Goal: Task Accomplishment & Management: Manage account settings

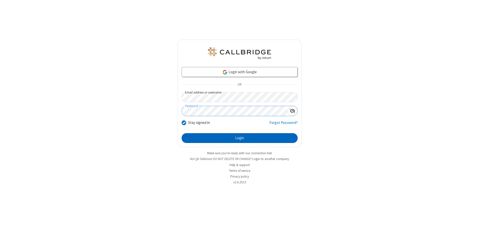
click at [240, 138] on button "Login" at bounding box center [240, 138] width 116 height 10
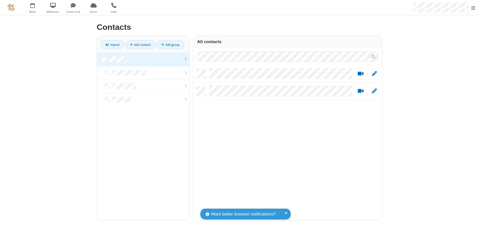
scroll to position [151, 185]
click at [143, 59] on link at bounding box center [143, 60] width 92 height 14
click at [140, 45] on link "Add contact" at bounding box center [140, 44] width 30 height 9
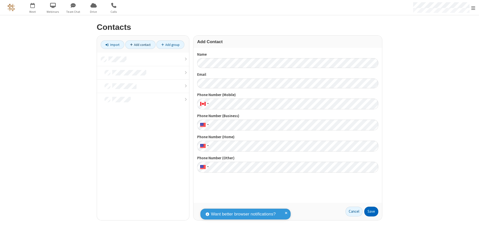
click at [372, 211] on button "Save" at bounding box center [371, 212] width 14 height 10
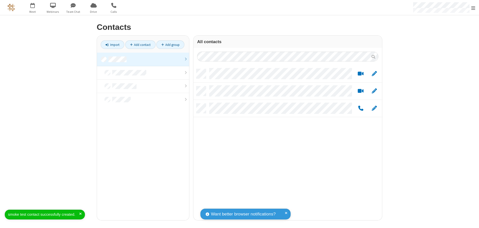
scroll to position [151, 185]
click at [140, 45] on link "Add contact" at bounding box center [140, 44] width 30 height 9
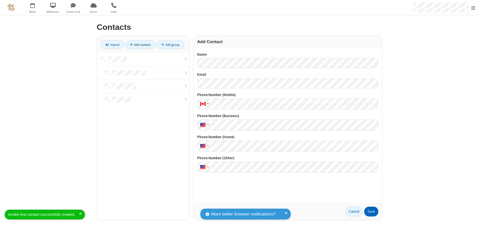
click at [372, 211] on button "Save" at bounding box center [371, 212] width 14 height 10
